Goal: Transaction & Acquisition: Purchase product/service

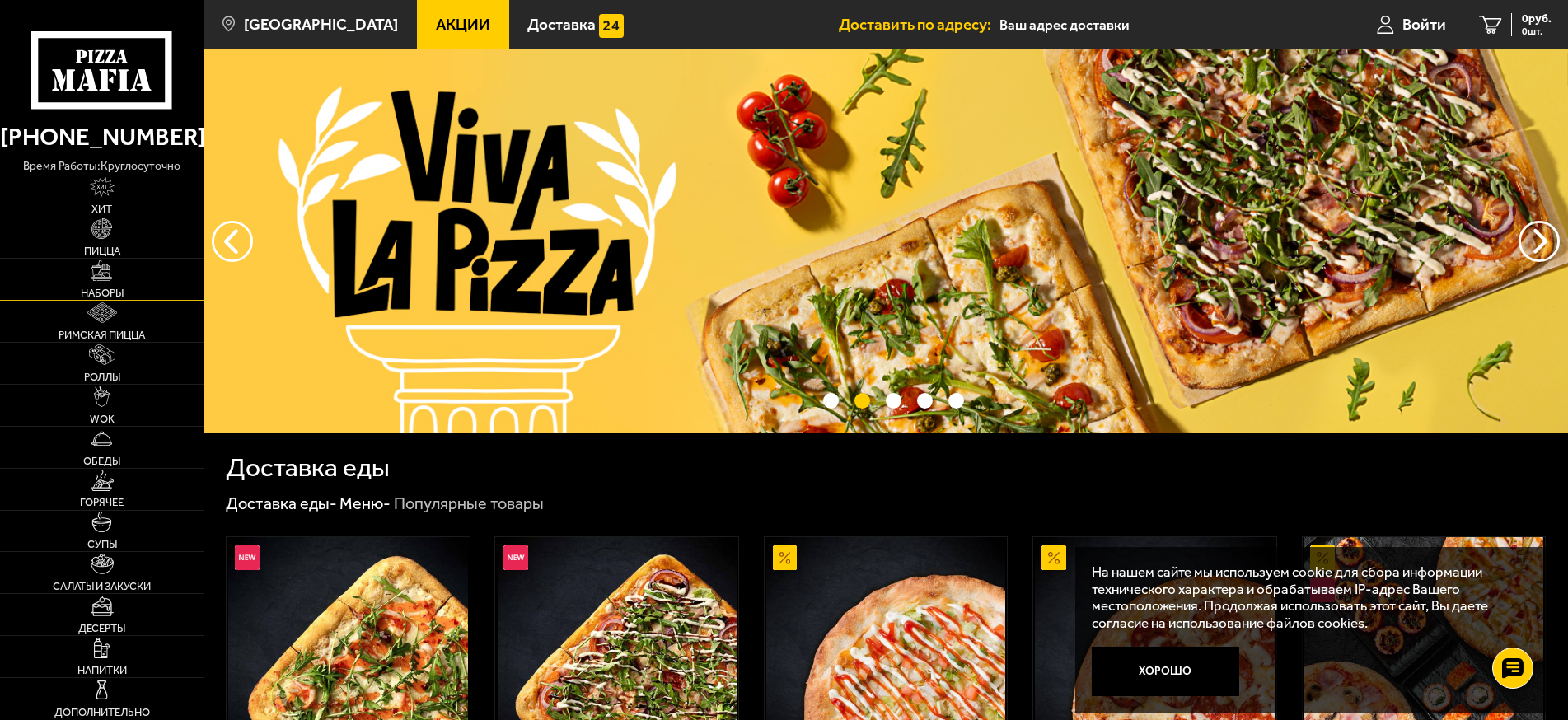
click at [125, 285] on link "Наборы" at bounding box center [101, 278] width 203 height 41
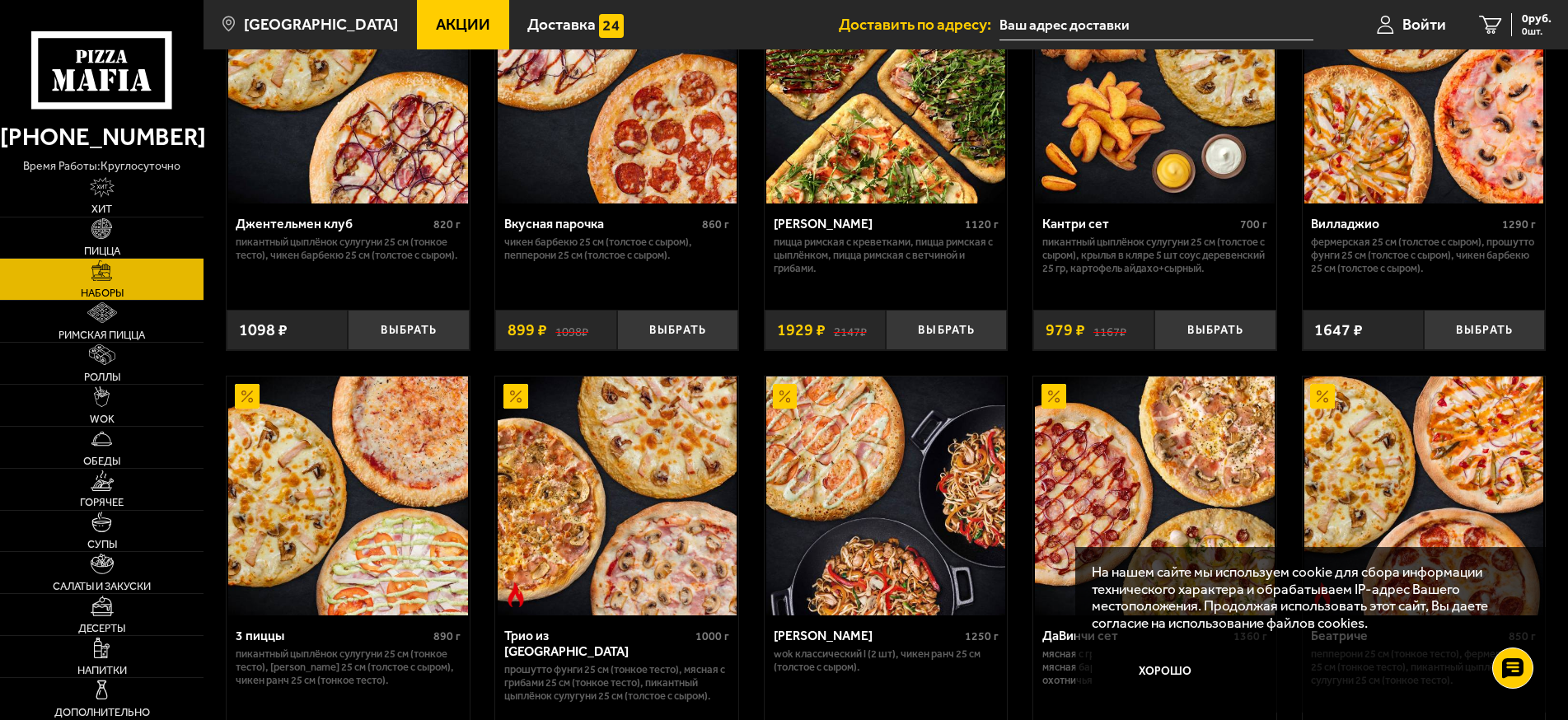
scroll to position [329, 0]
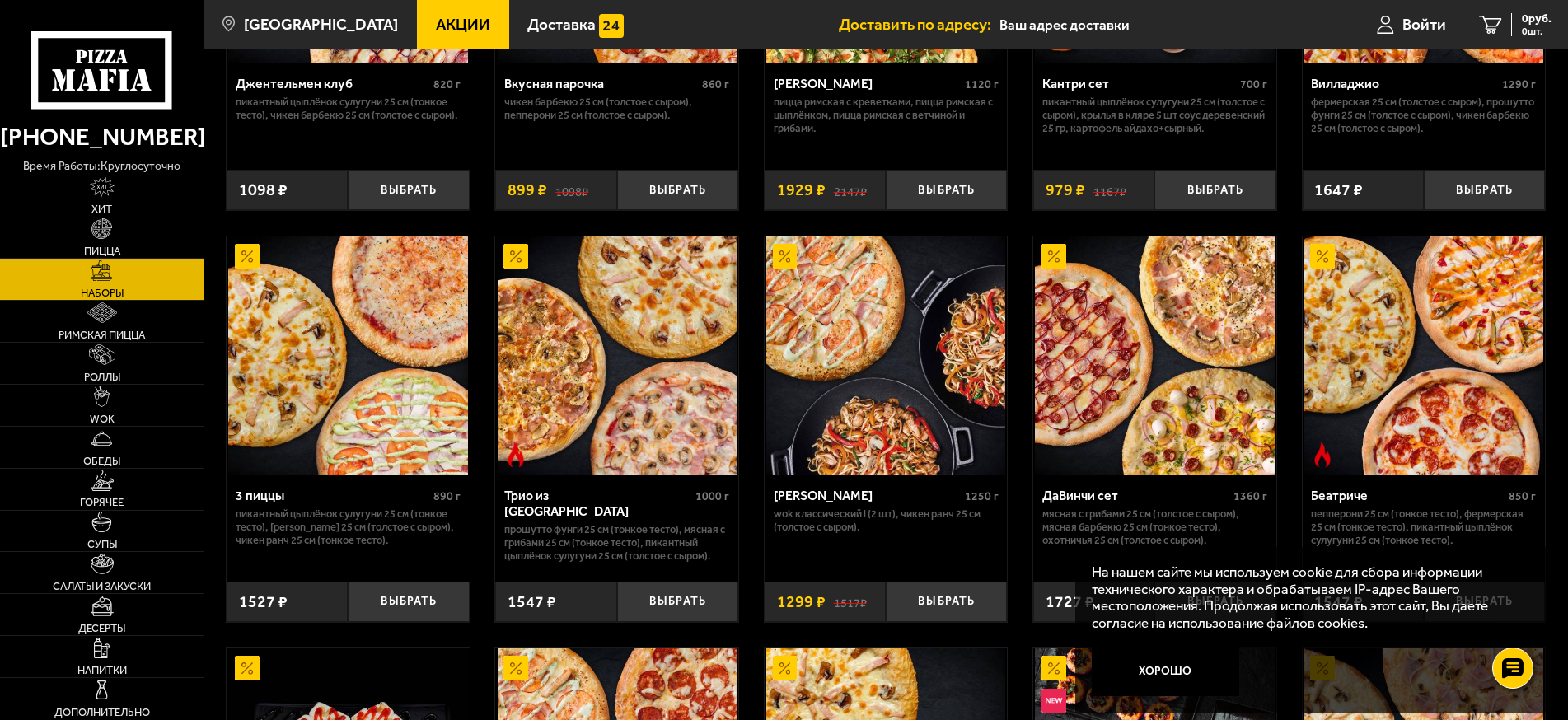
drag, startPoint x: 1119, startPoint y: 661, endPoint x: 1060, endPoint y: 628, distance: 67.6
click at [1119, 661] on button "Хорошо" at bounding box center [1165, 671] width 146 height 49
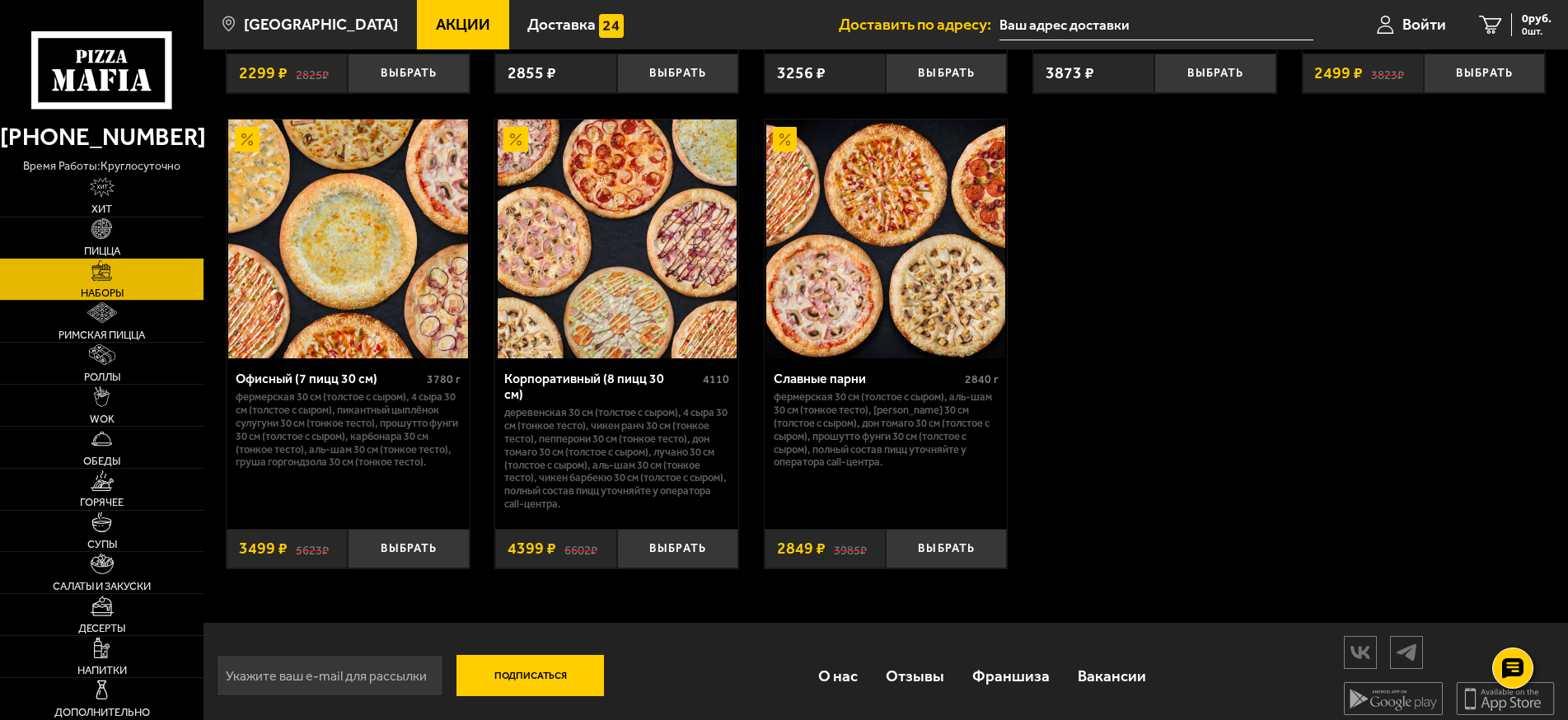
scroll to position [2561, 0]
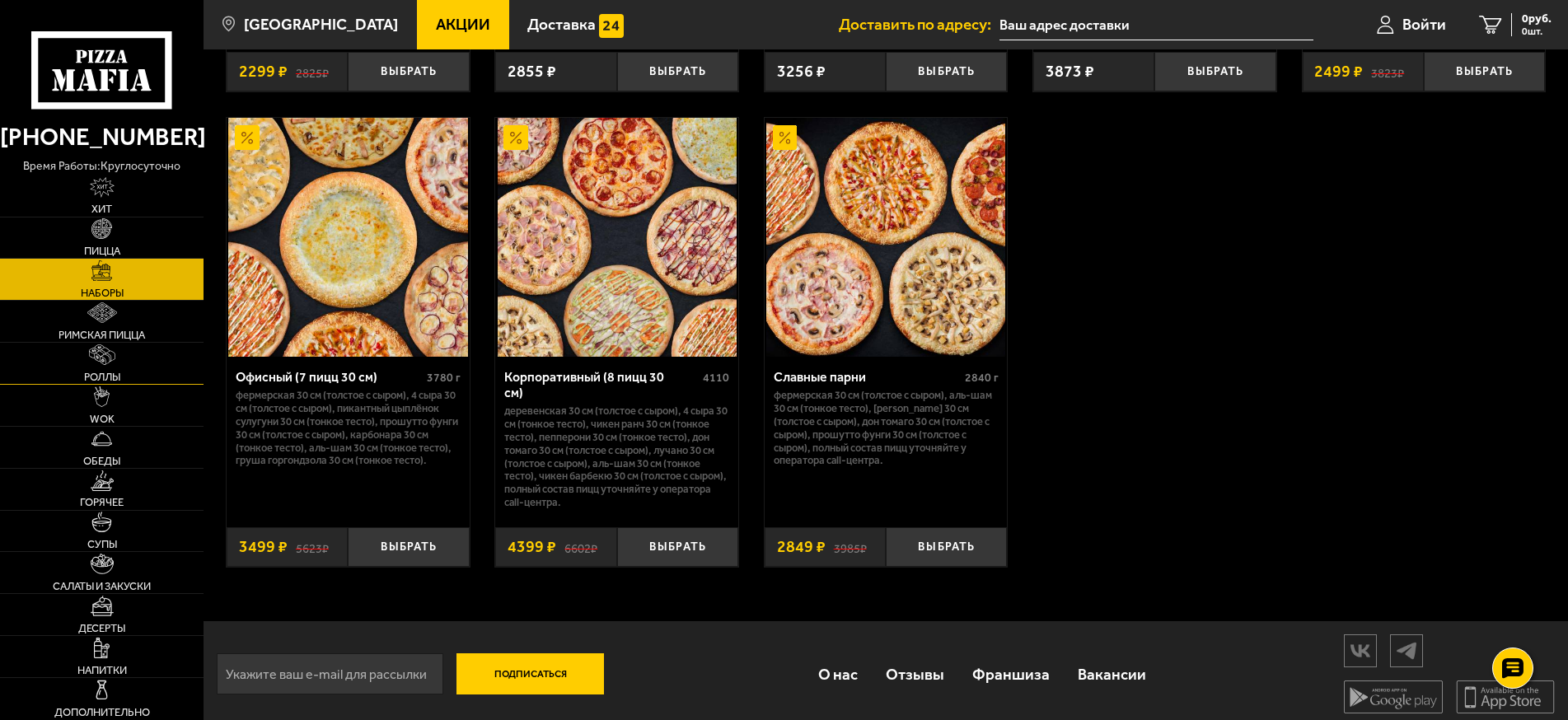
click at [129, 360] on link "Роллы" at bounding box center [101, 363] width 203 height 41
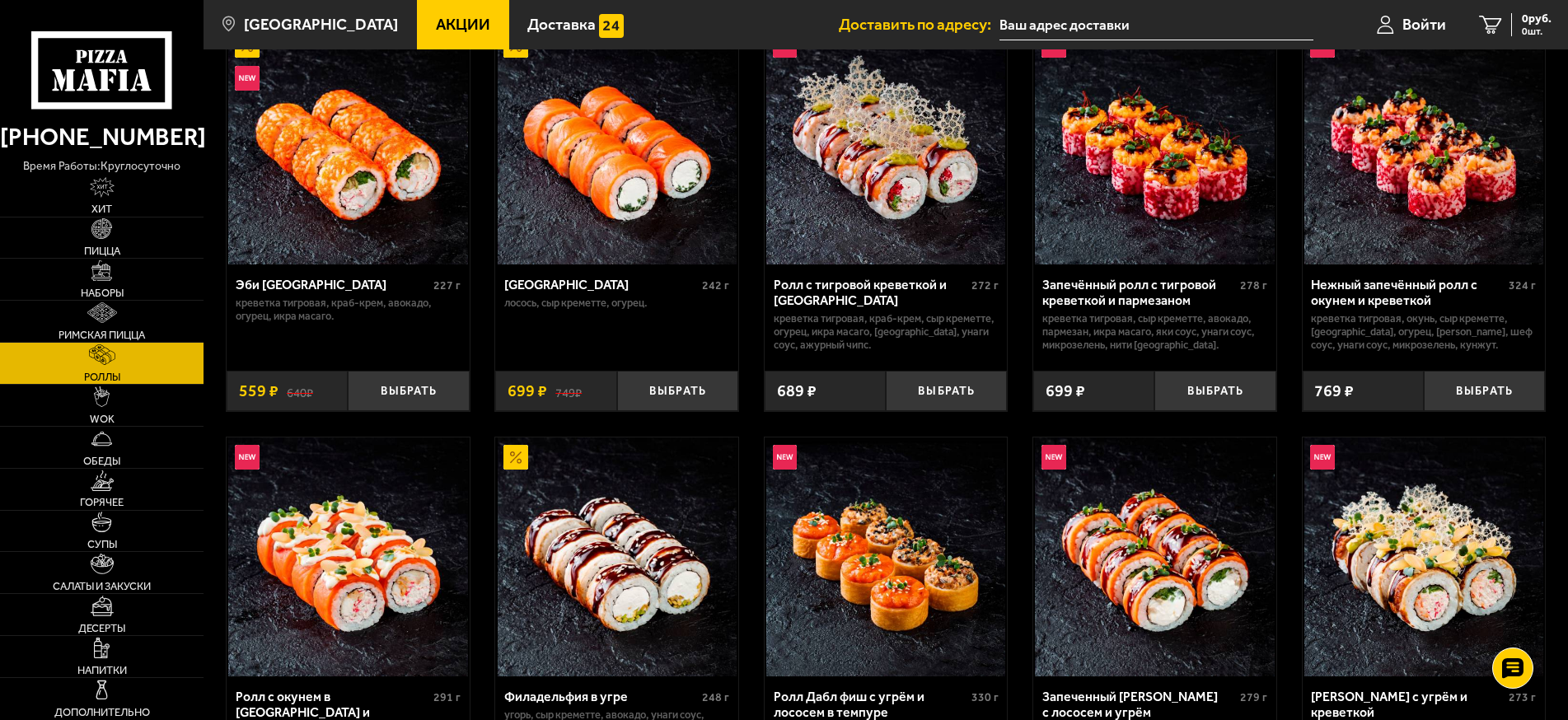
scroll to position [165, 0]
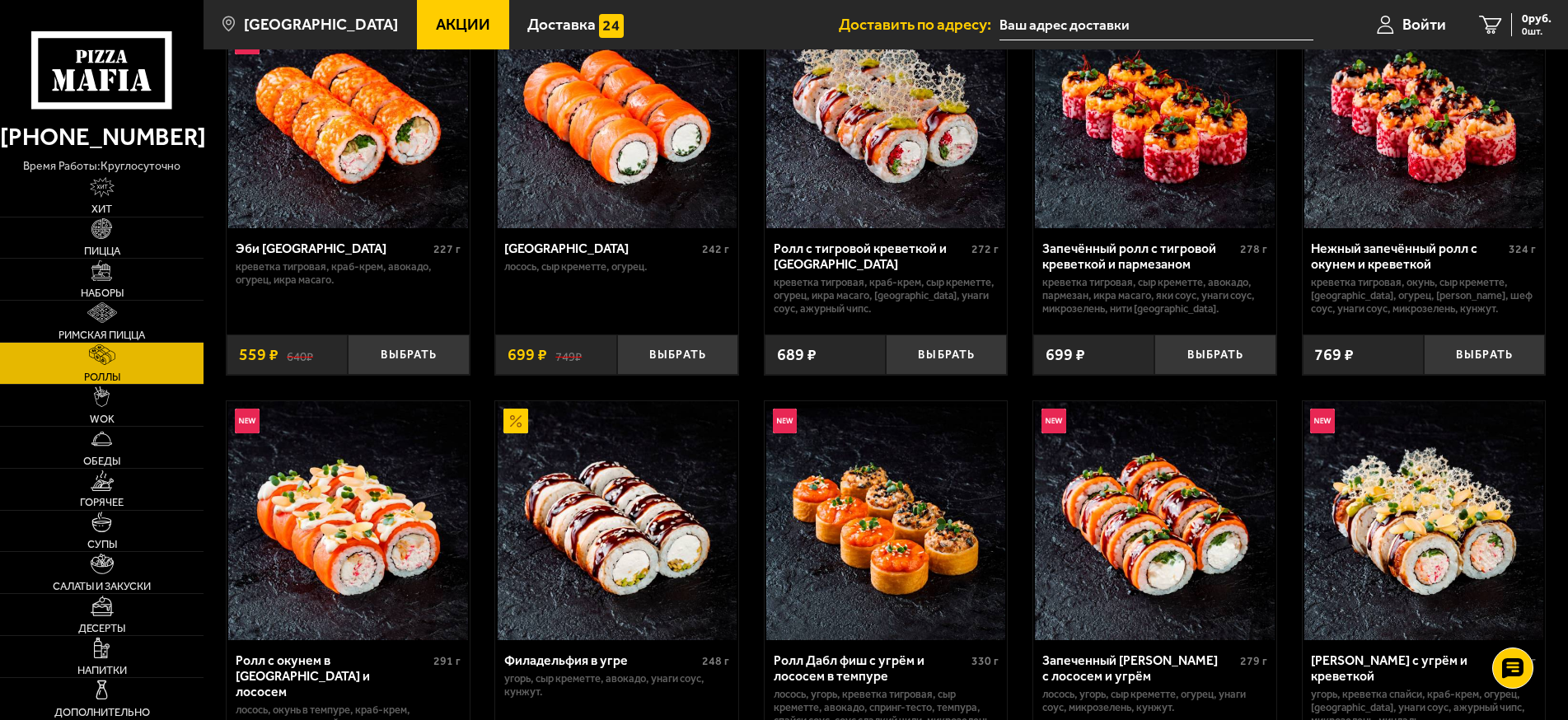
click at [129, 277] on link "Наборы" at bounding box center [101, 278] width 203 height 41
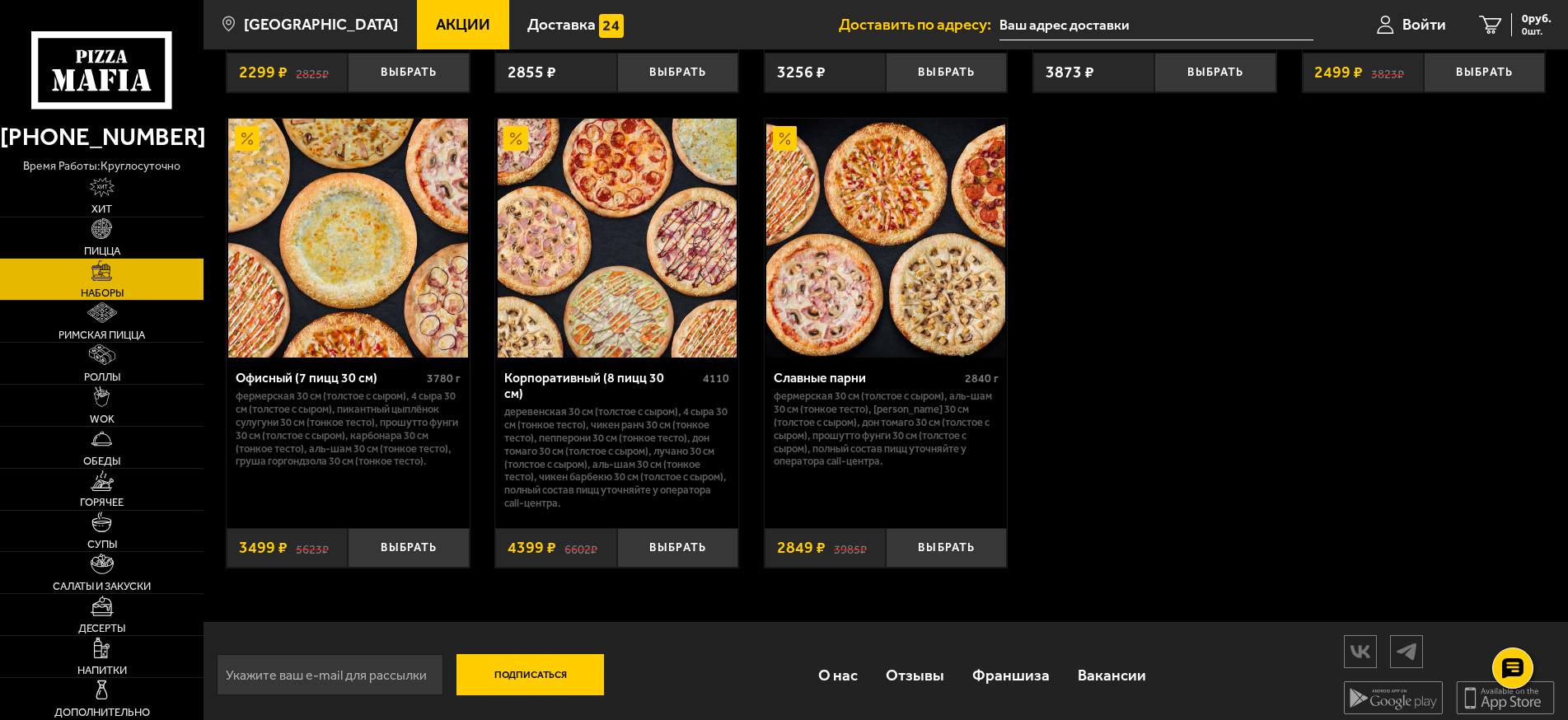
scroll to position [2561, 0]
